Goal: Task Accomplishment & Management: Manage account settings

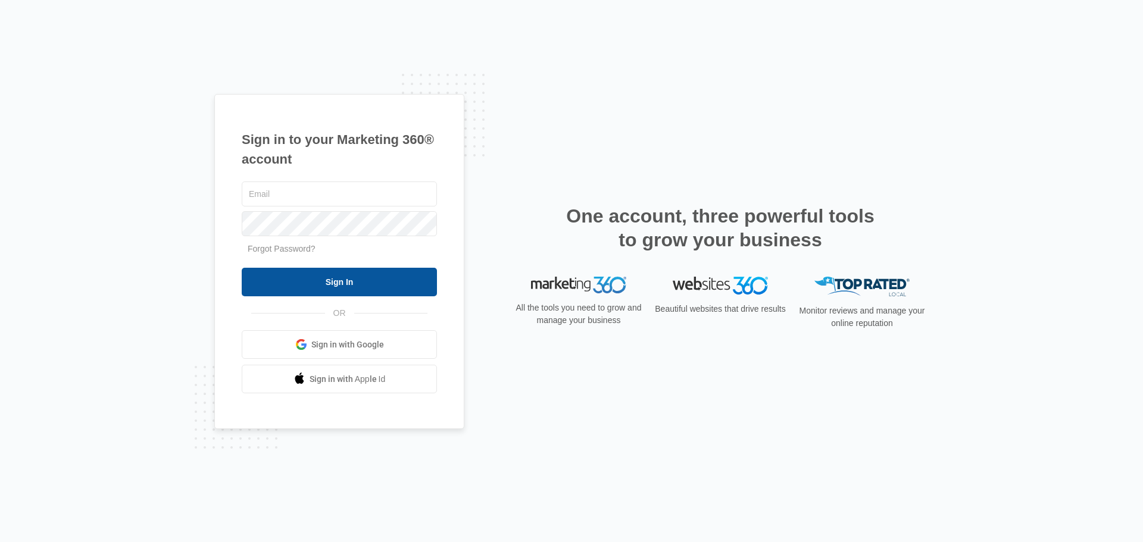
type input "[PERSON_NAME][EMAIL_ADDRESS][DOMAIN_NAME]"
click at [373, 286] on input "Sign In" at bounding box center [339, 282] width 195 height 29
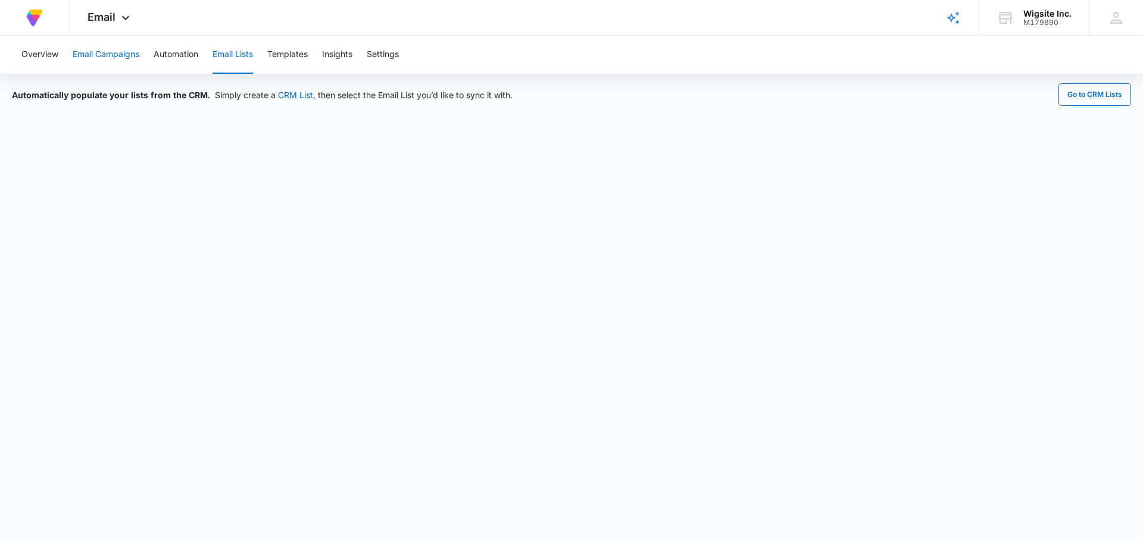
click at [111, 54] on button "Email Campaigns" at bounding box center [106, 55] width 67 height 38
